Goal: Find specific page/section: Locate a particular part of the current website

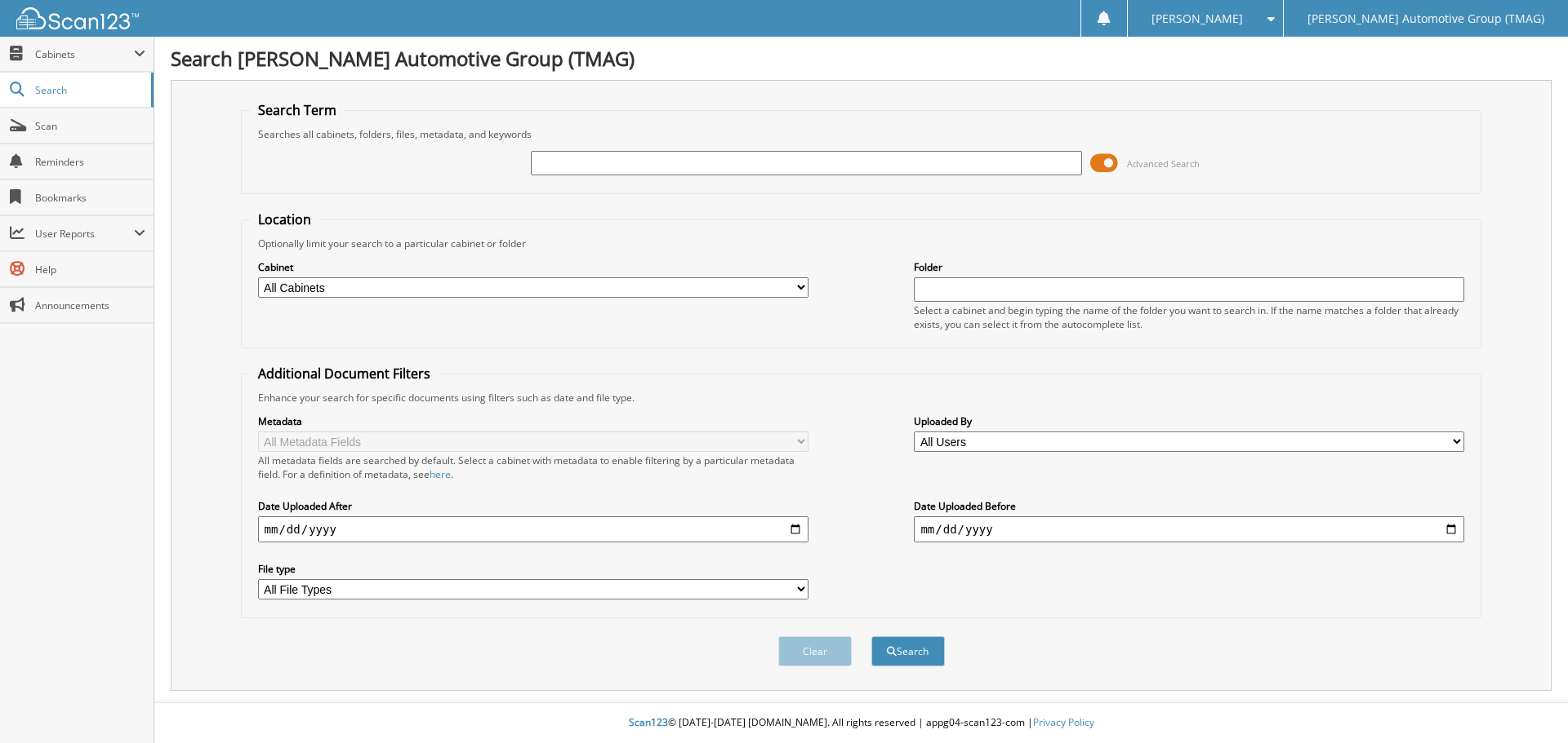
click at [659, 158] on input "text" at bounding box center [805, 163] width 551 height 25
type input "c"
type input "C25279D"
click at [871, 636] on button "Search" at bounding box center [908, 651] width 73 height 31
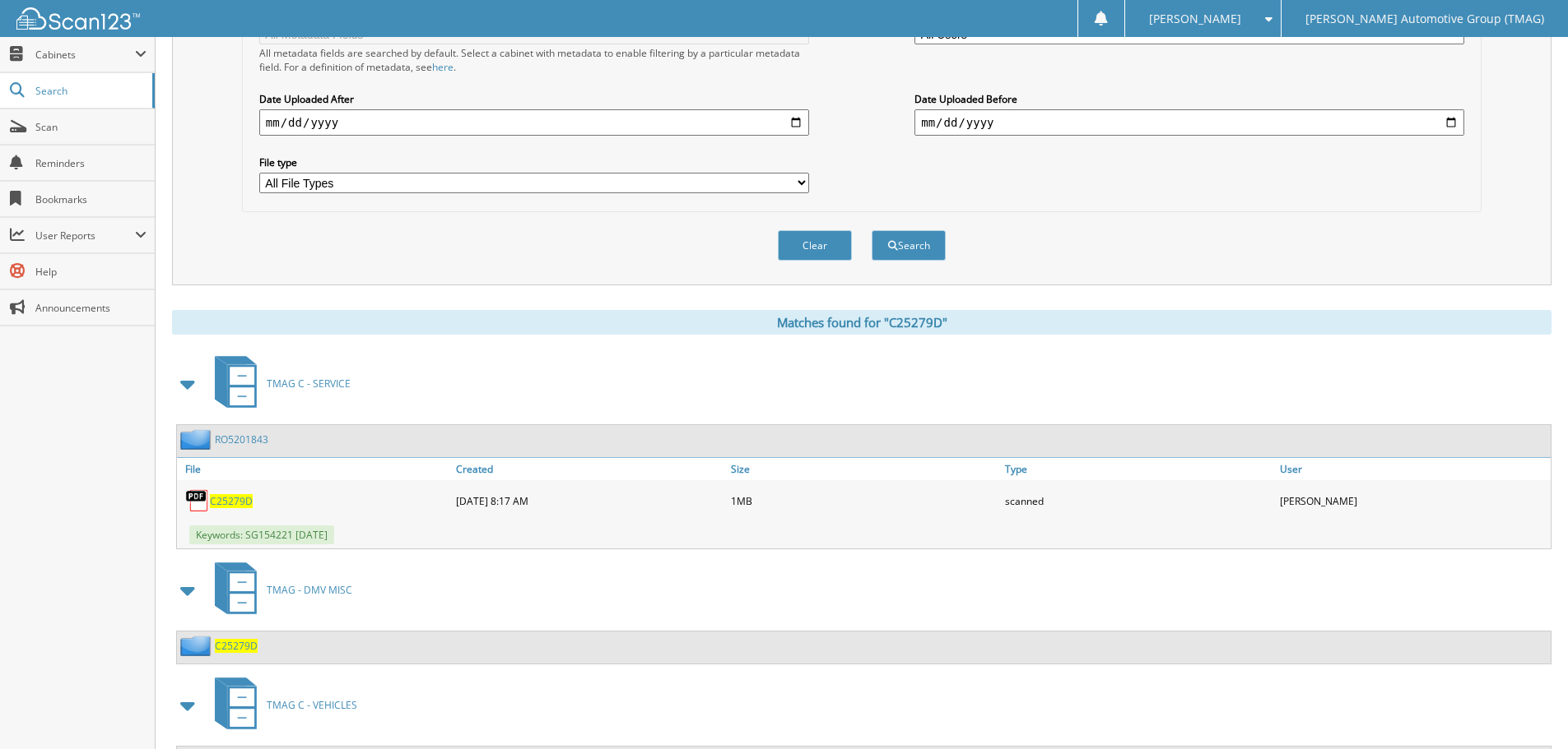
scroll to position [492, 0]
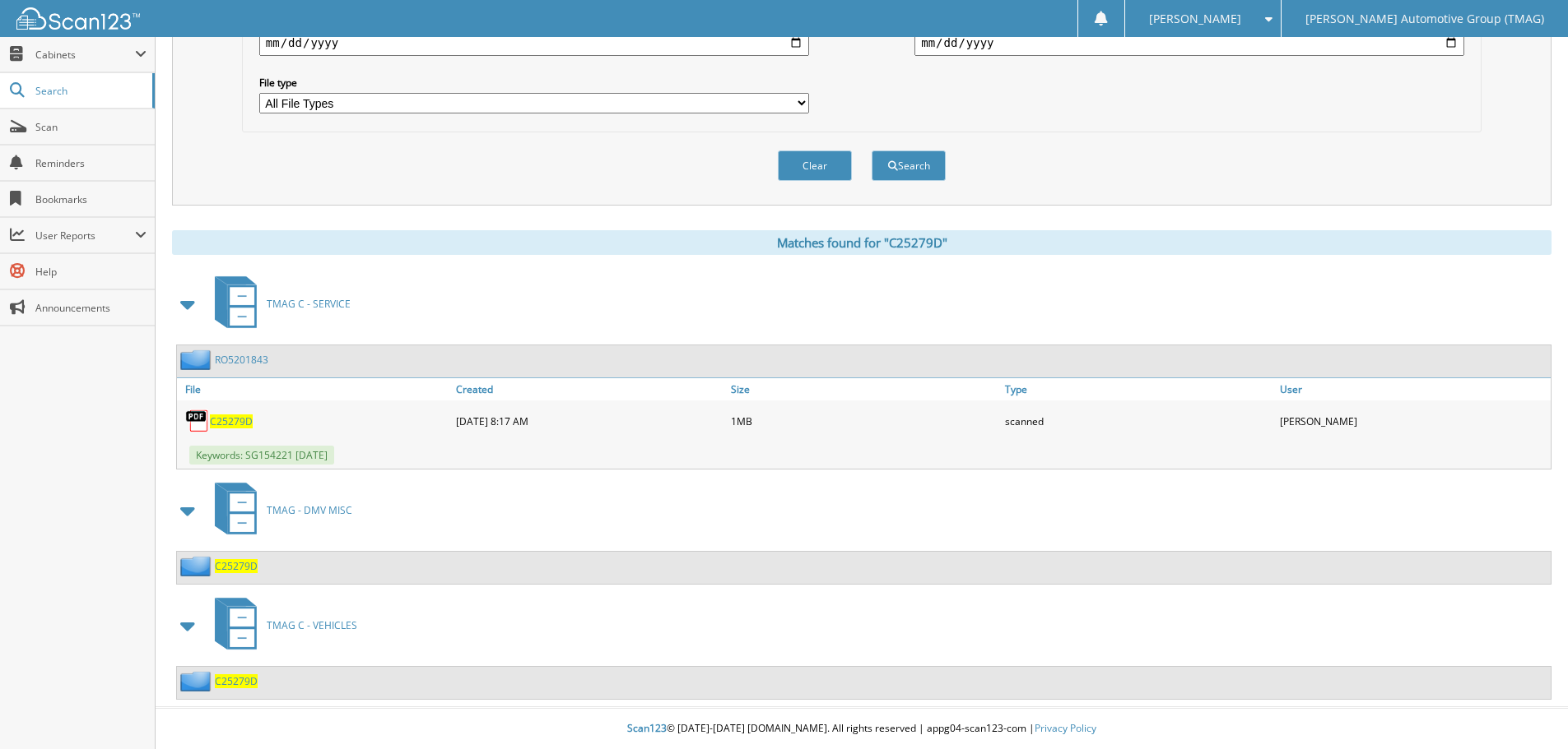
click at [242, 683] on span "C25279D" at bounding box center [236, 681] width 42 height 14
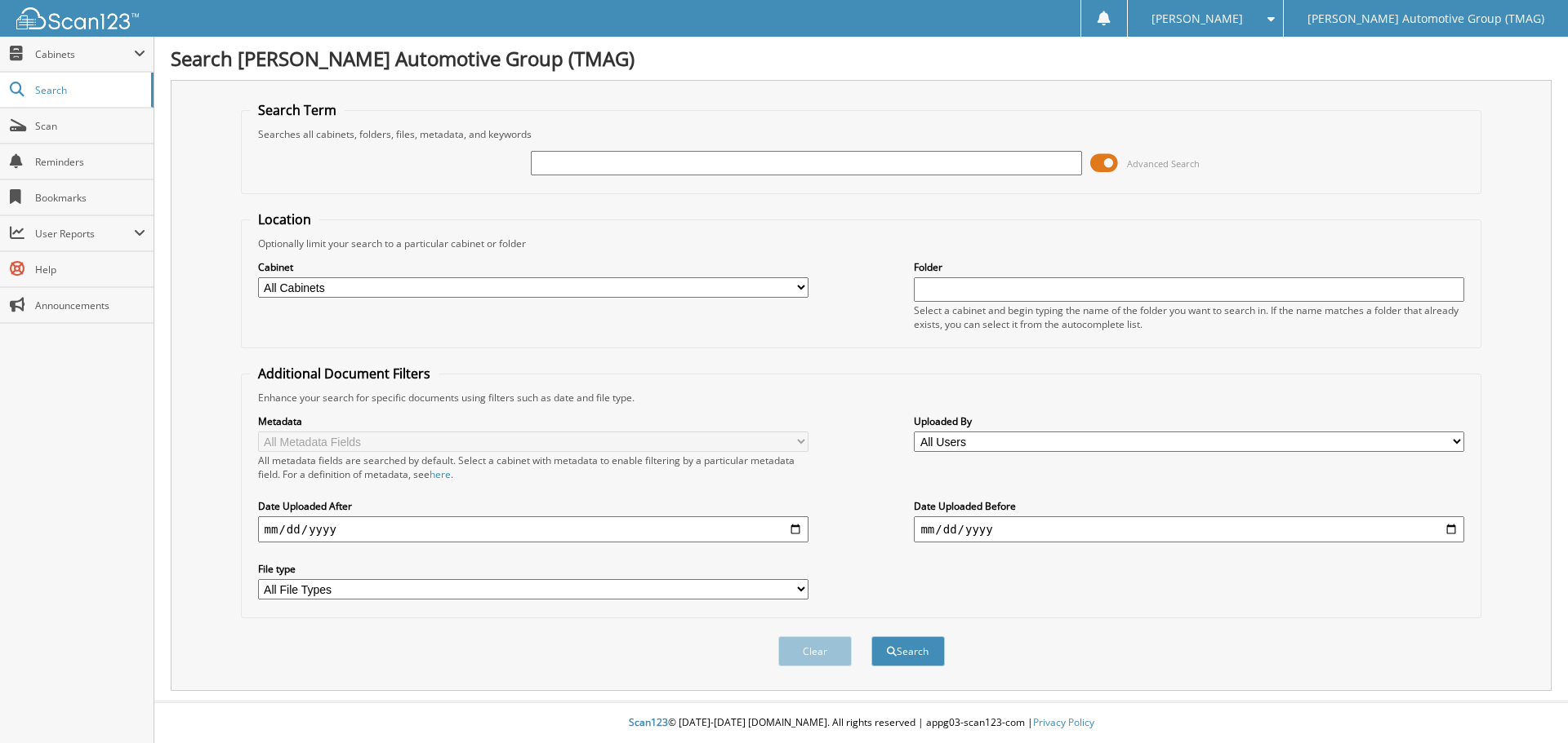
click at [677, 161] on input "text" at bounding box center [805, 163] width 551 height 25
type input "721440"
click at [871, 636] on button "Search" at bounding box center [908, 651] width 73 height 31
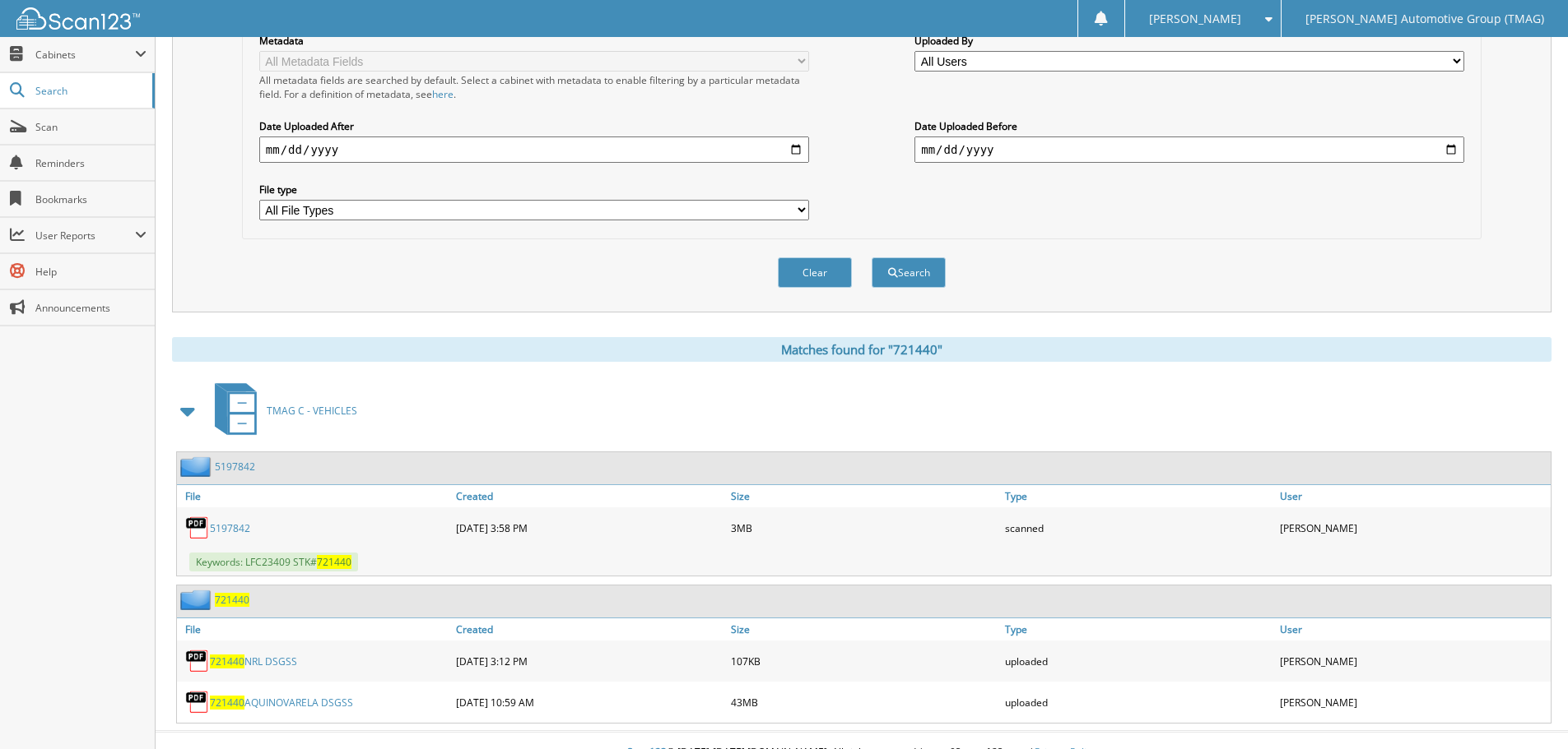
scroll to position [409, 0]
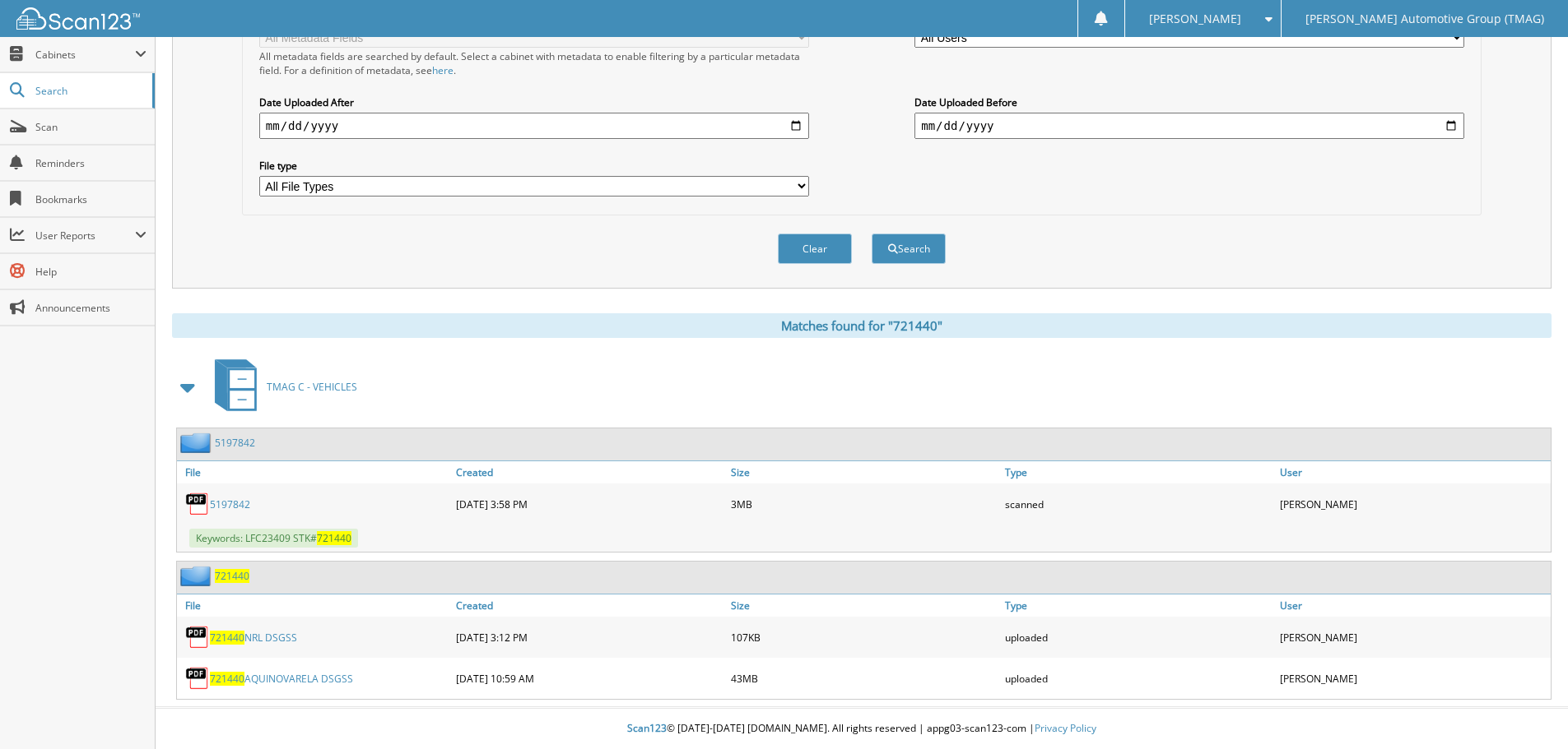
click at [227, 572] on span "721440" at bounding box center [232, 576] width 35 height 14
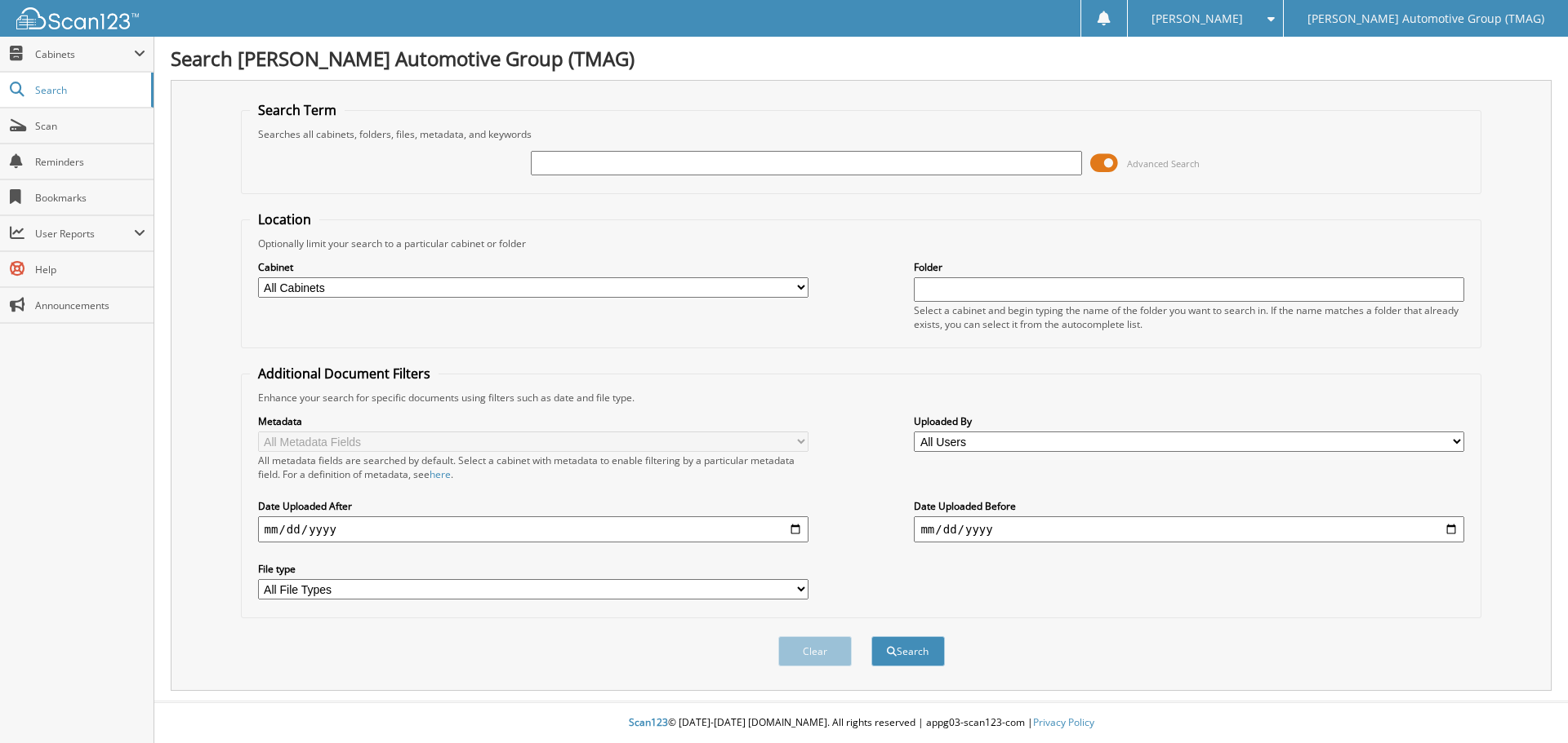
click at [576, 156] on input "text" at bounding box center [805, 163] width 551 height 25
type input "227295XC"
click at [871, 636] on button "Search" at bounding box center [908, 651] width 73 height 31
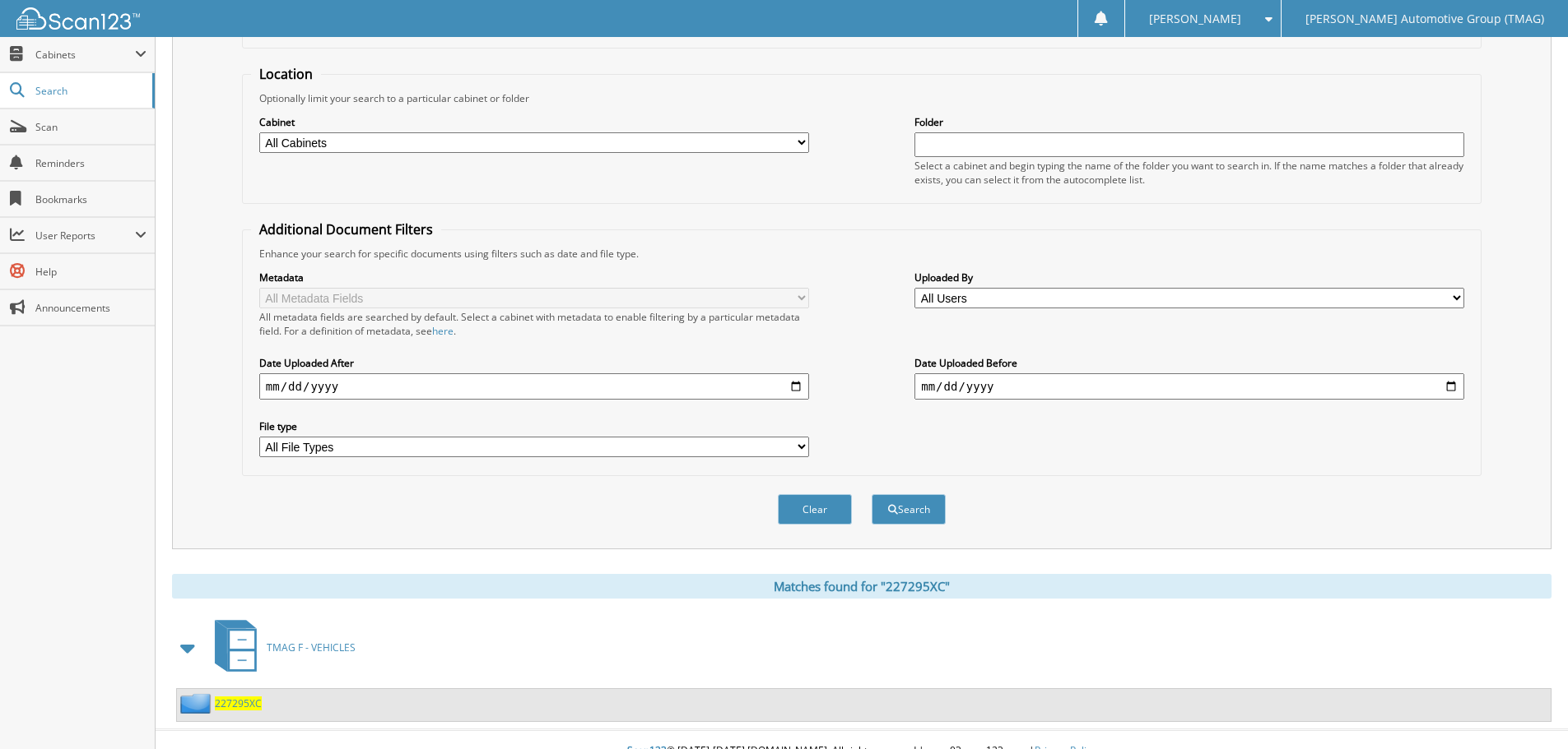
scroll to position [170, 0]
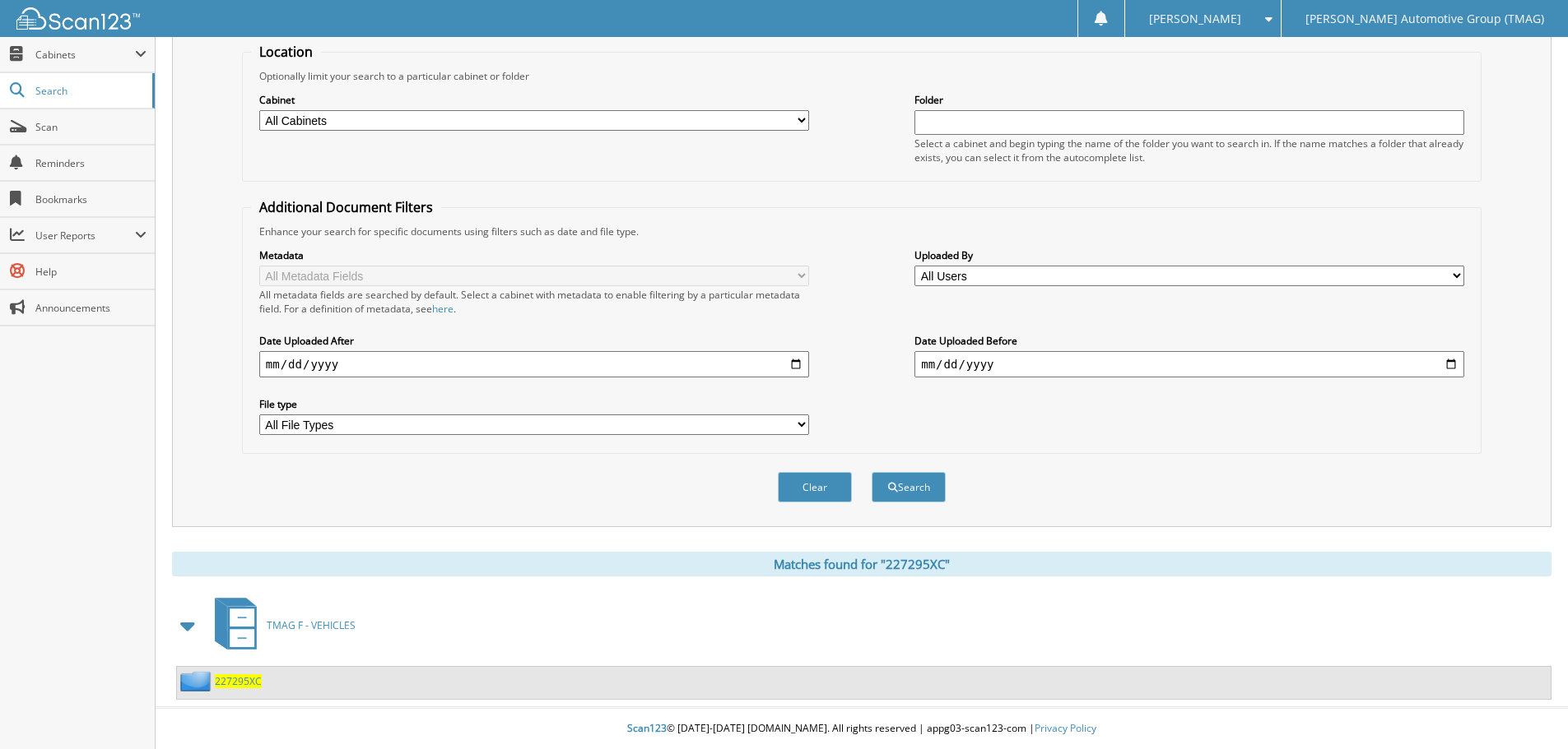
click at [233, 684] on span "227295XC" at bounding box center [238, 681] width 47 height 14
